Goal: Navigation & Orientation: Find specific page/section

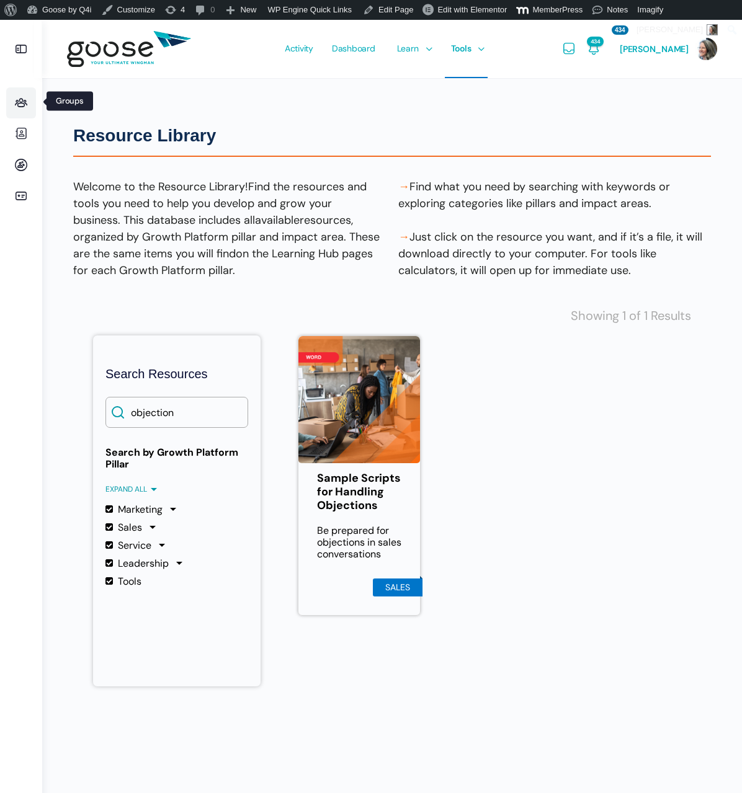
click at [22, 105] on icon at bounding box center [21, 103] width 30 height 15
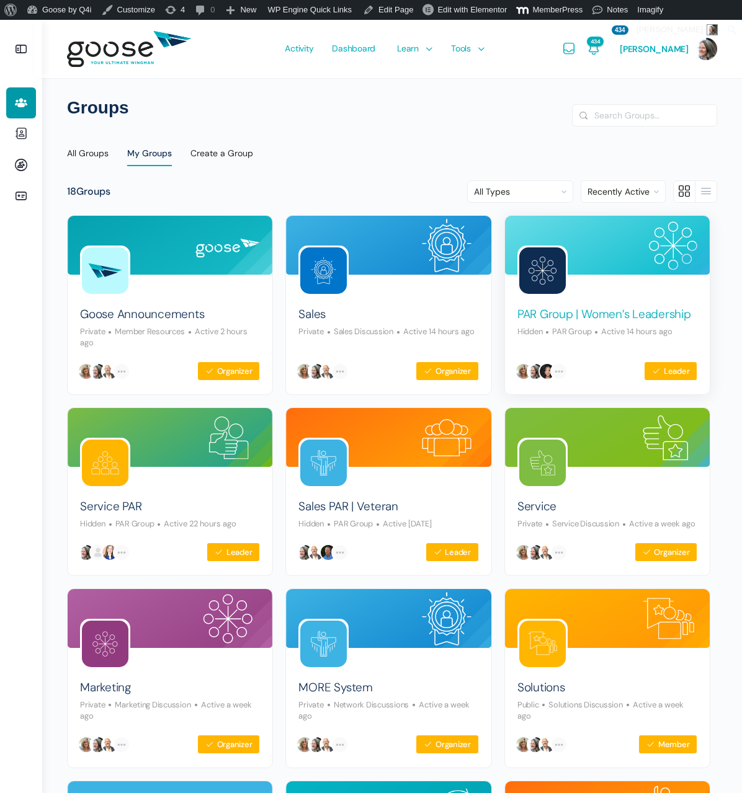
click at [553, 320] on link "PAR Group | Women’s Leadership" at bounding box center [604, 314] width 174 height 17
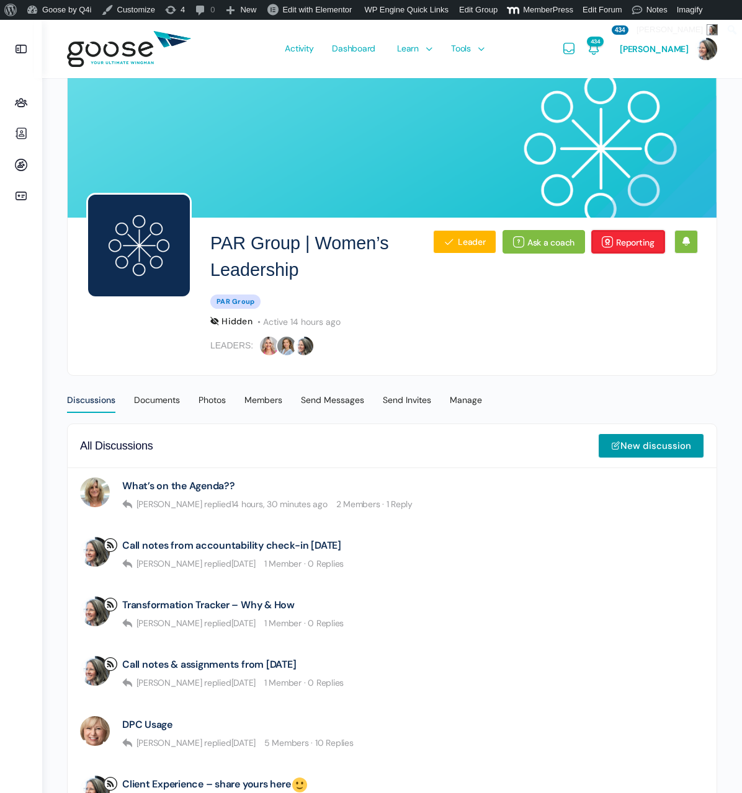
click at [634, 248] on link "Reporting" at bounding box center [628, 242] width 74 height 24
